Goal: Information Seeking & Learning: Learn about a topic

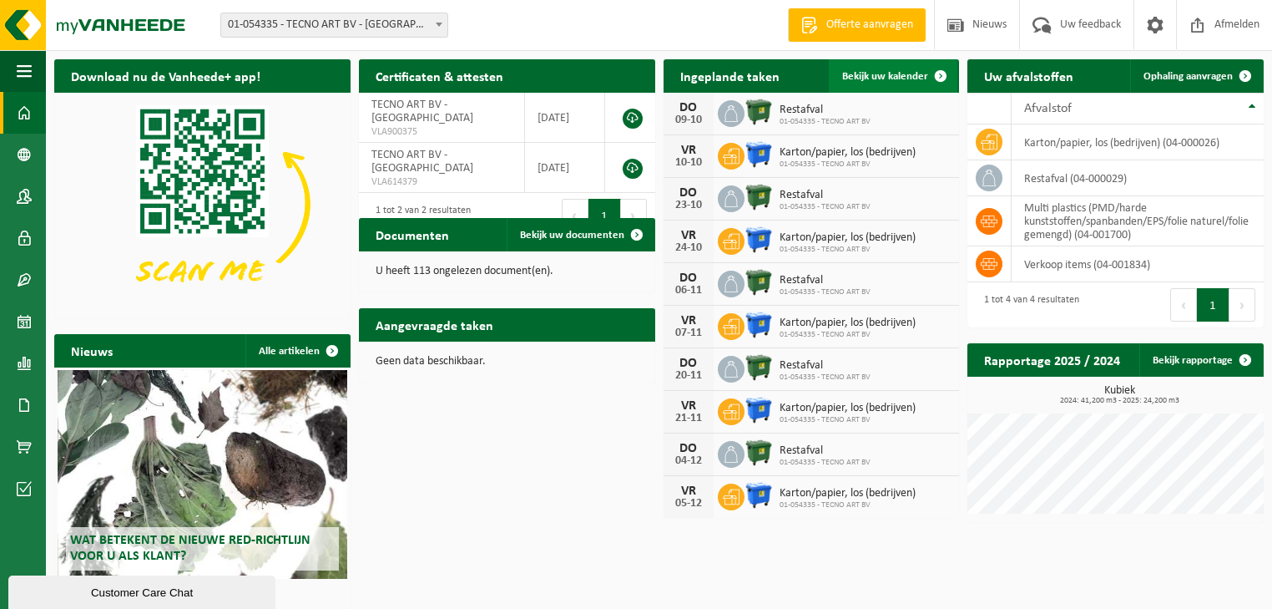
click at [882, 73] on span "Bekijk uw kalender" at bounding box center [885, 76] width 86 height 11
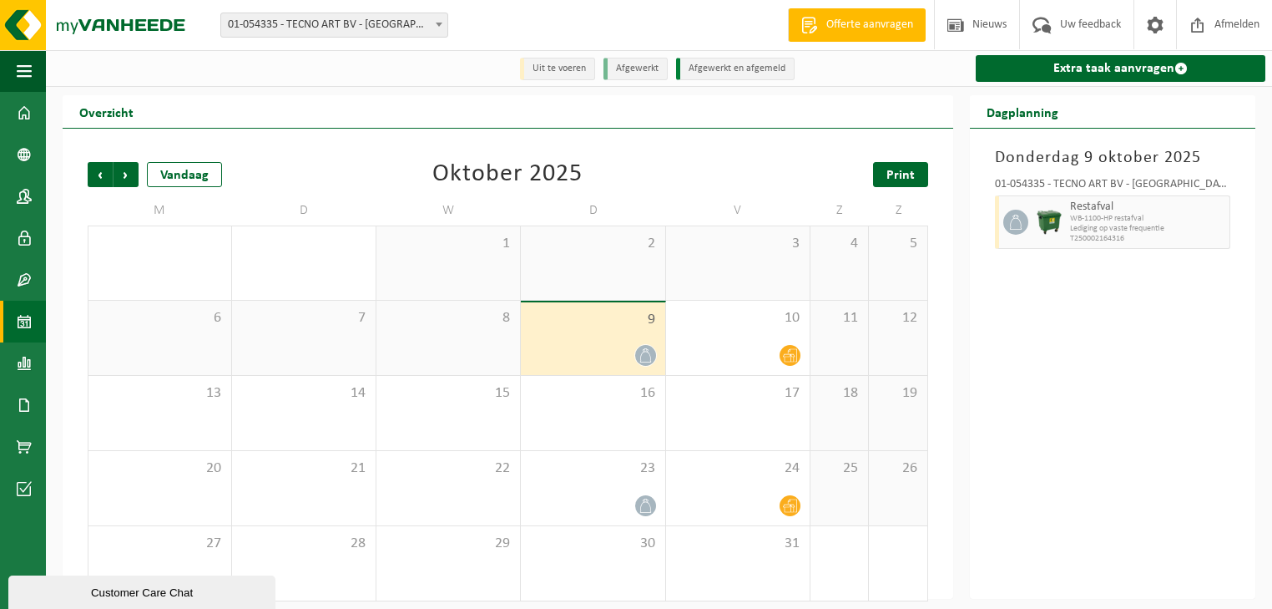
click at [891, 164] on link "Print" at bounding box center [900, 174] width 55 height 25
click at [28, 111] on span at bounding box center [24, 113] width 15 height 42
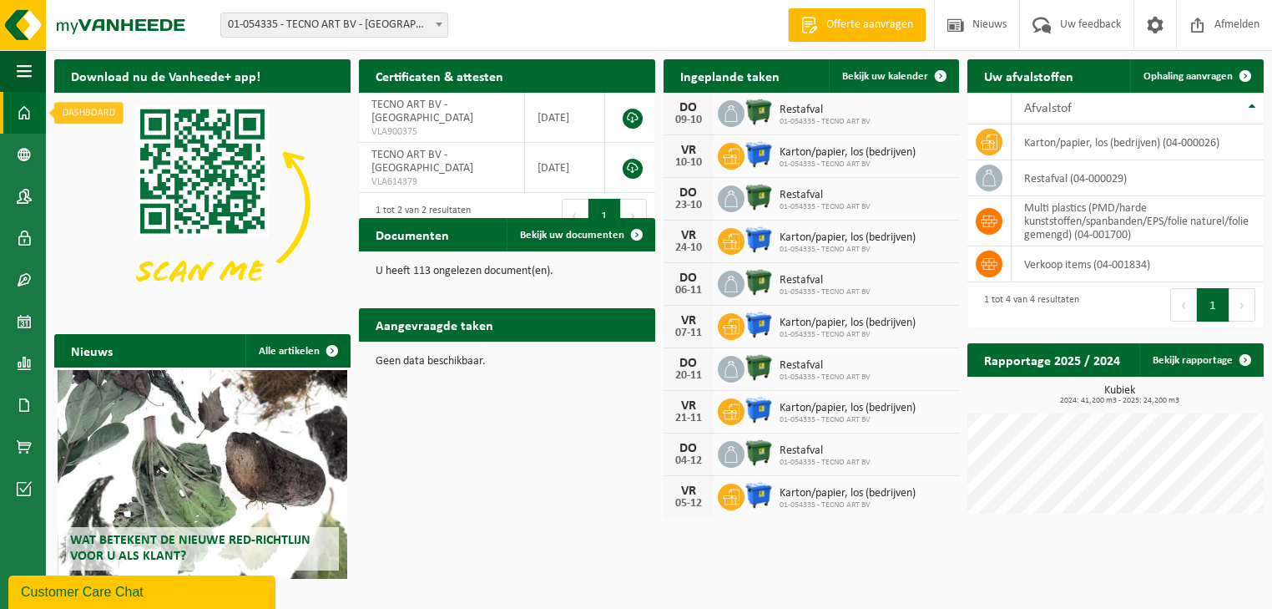
click at [28, 114] on span at bounding box center [24, 113] width 15 height 42
click at [20, 154] on span at bounding box center [24, 155] width 15 height 42
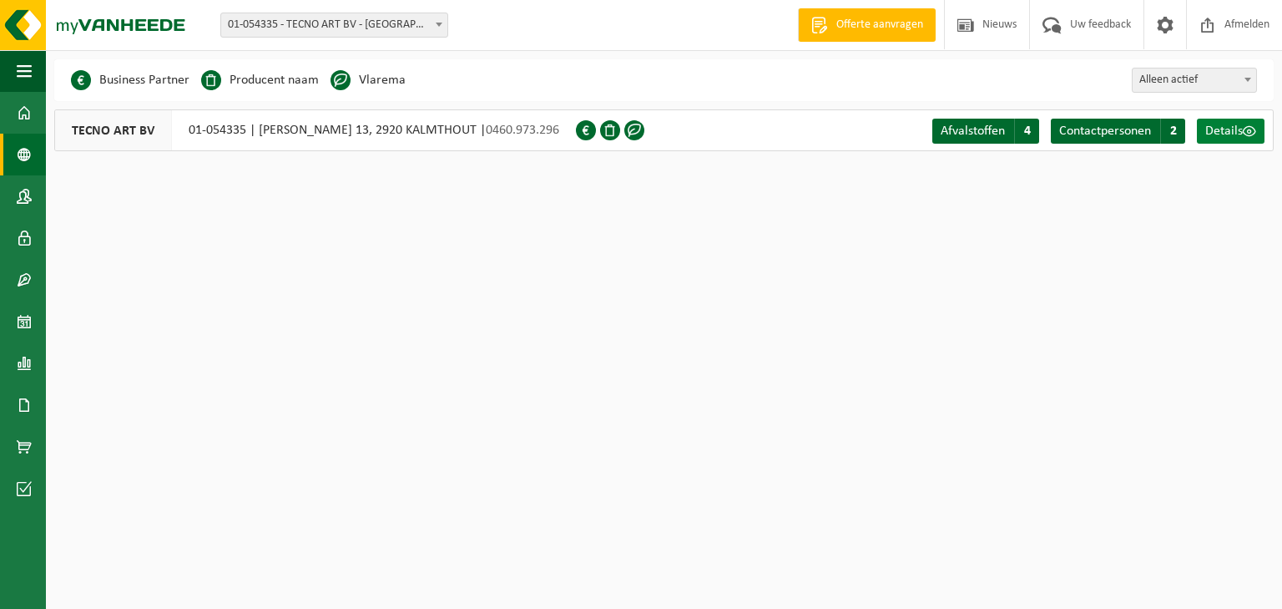
click at [1215, 127] on span "Details" at bounding box center [1224, 130] width 38 height 13
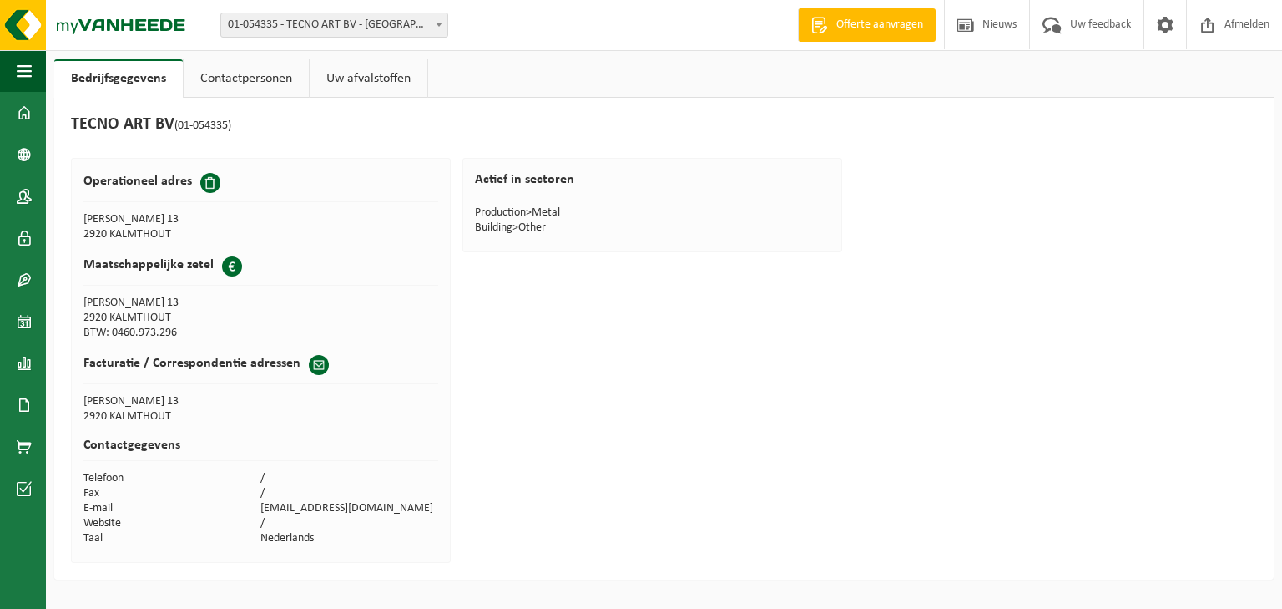
click at [254, 83] on link "Contactpersonen" at bounding box center [246, 78] width 125 height 38
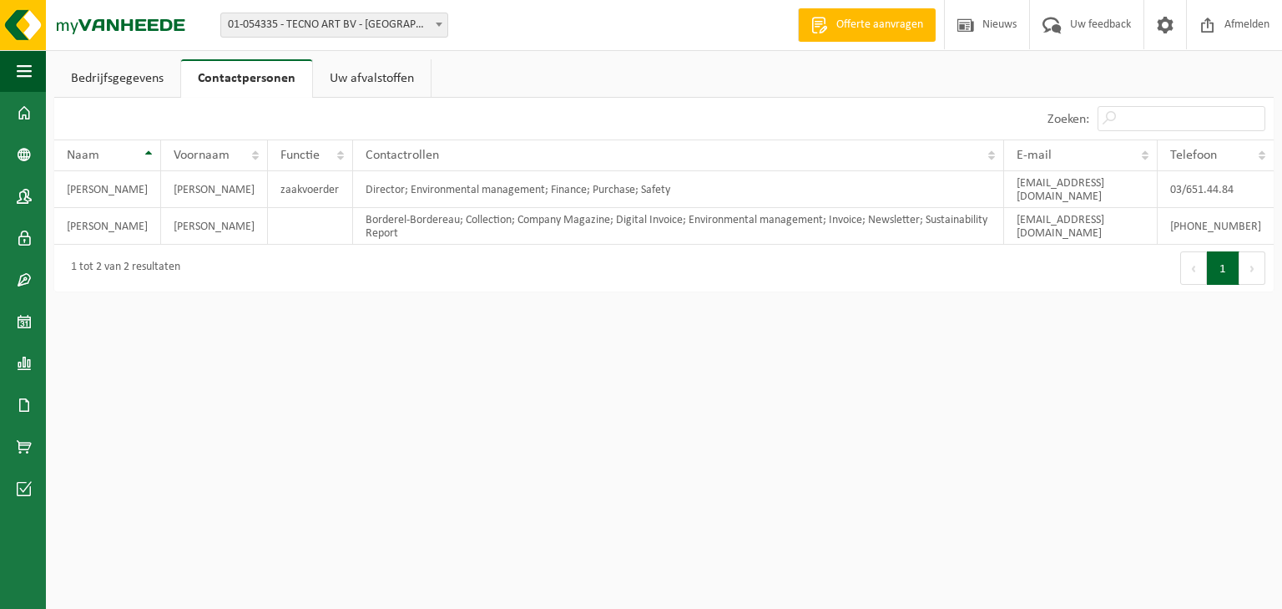
click at [356, 76] on link "Uw afvalstoffen" at bounding box center [372, 78] width 118 height 38
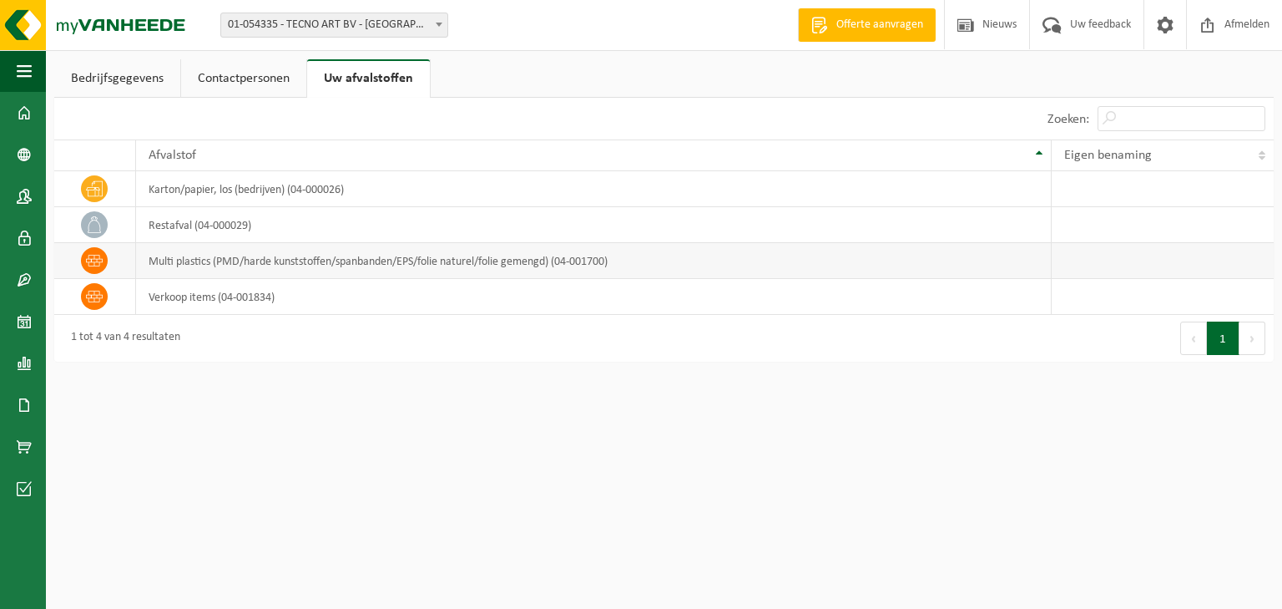
click at [96, 258] on icon at bounding box center [94, 260] width 17 height 17
click at [184, 271] on td "multi plastics (PMD/harde kunststoffen/spanbanden/EPS/folie naturel/folie gemen…" at bounding box center [594, 261] width 916 height 36
click at [25, 151] on span at bounding box center [24, 155] width 15 height 42
